Goal: Navigation & Orientation: Find specific page/section

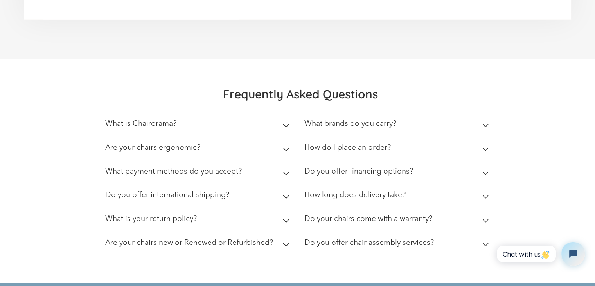
scroll to position [2208, 0]
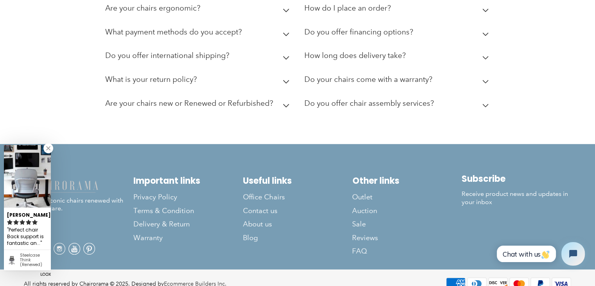
click at [47, 149] on link at bounding box center [48, 148] width 10 height 10
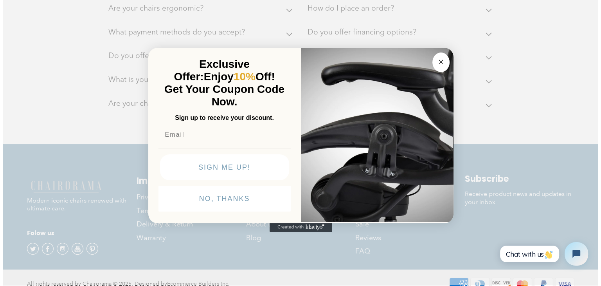
scroll to position [2208, 0]
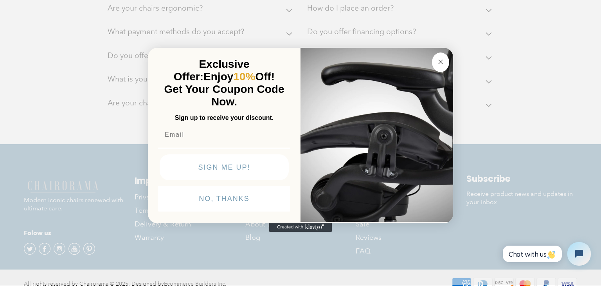
click at [443, 58] on circle "Close dialog" at bounding box center [440, 62] width 9 height 9
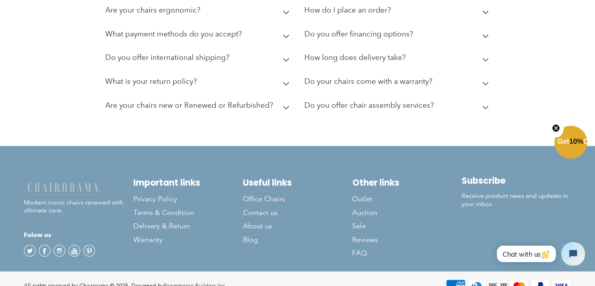
scroll to position [2208, 0]
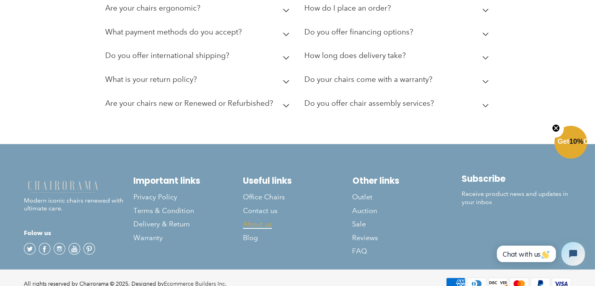
click at [261, 220] on span "About us" at bounding box center [257, 224] width 29 height 9
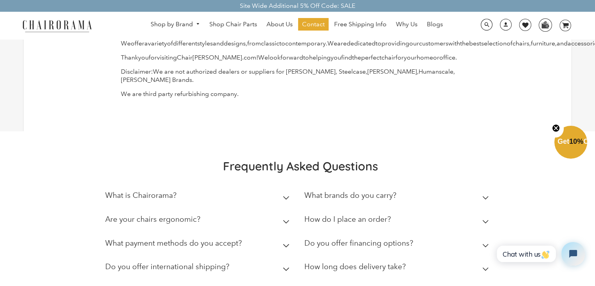
scroll to position [98, 0]
